Goal: Transaction & Acquisition: Purchase product/service

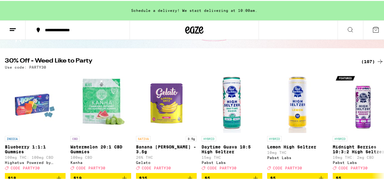
click at [362, 59] on div "(107)" at bounding box center [372, 60] width 22 height 7
click at [361, 62] on div "(107)" at bounding box center [372, 60] width 22 height 7
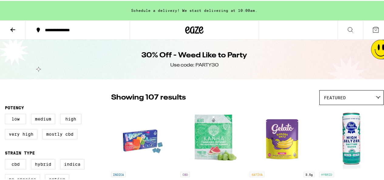
scroll to position [50, 0]
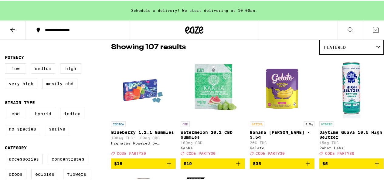
click at [56, 131] on label "Sativa" at bounding box center [57, 128] width 24 height 10
click at [6, 109] on input "Sativa" at bounding box center [6, 109] width 0 height 0
checkbox input "true"
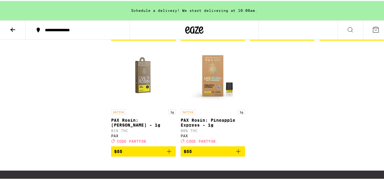
scroll to position [810, 0]
